Goal: Transaction & Acquisition: Purchase product/service

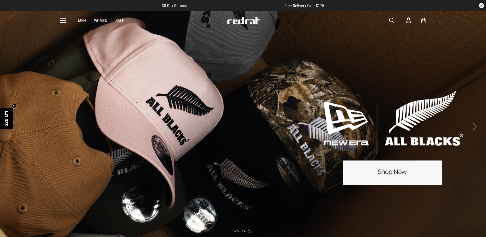
click at [394, 22] on span "button" at bounding box center [391, 20] width 5 height 6
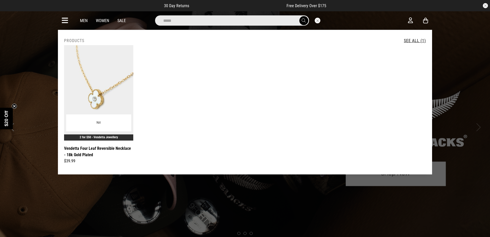
type input "*****"
click at [92, 96] on img at bounding box center [98, 92] width 69 height 95
